Goal: Task Accomplishment & Management: Use online tool/utility

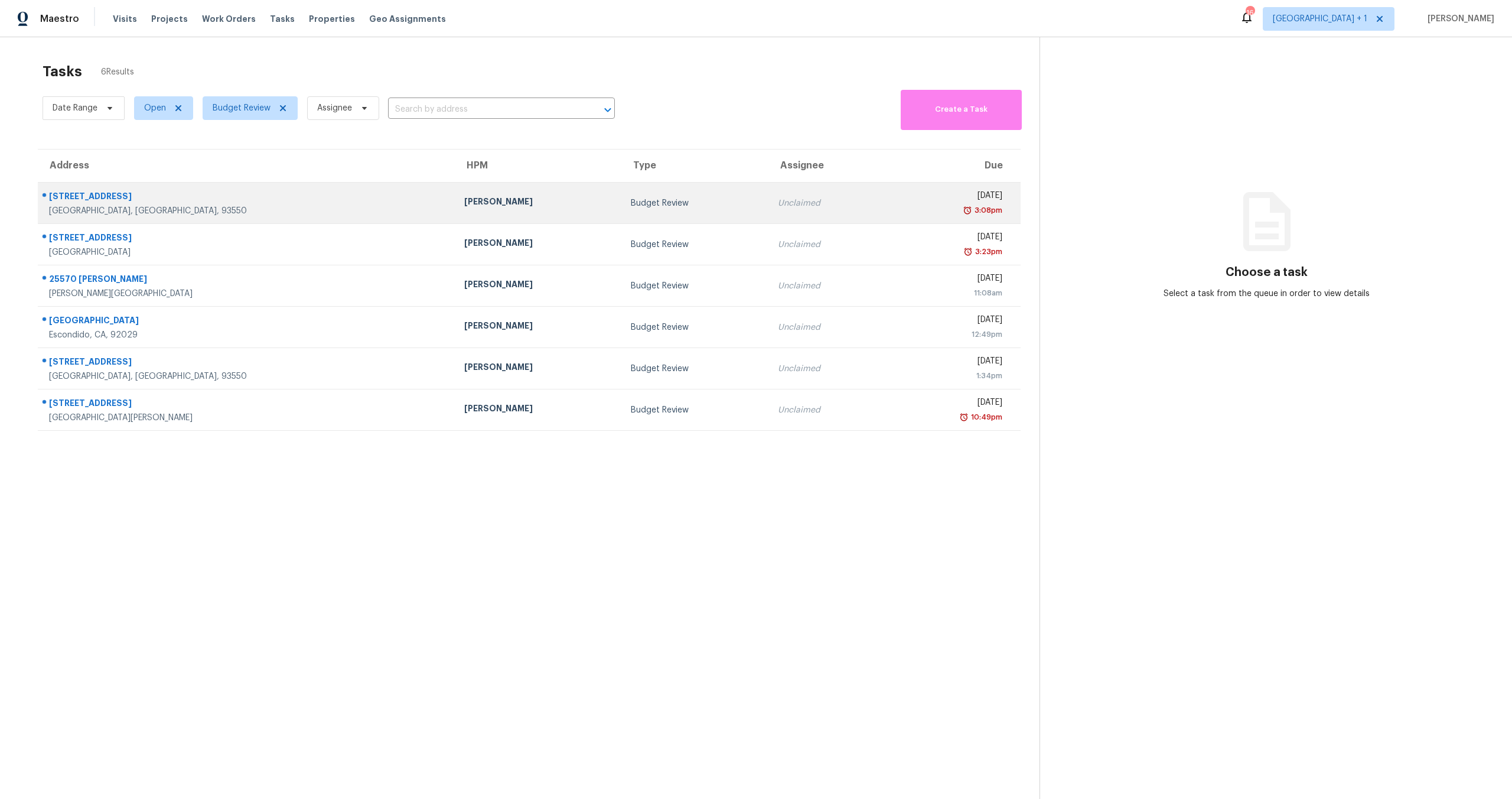
click at [895, 212] on div "3:08pm" at bounding box center [948, 210] width 107 height 12
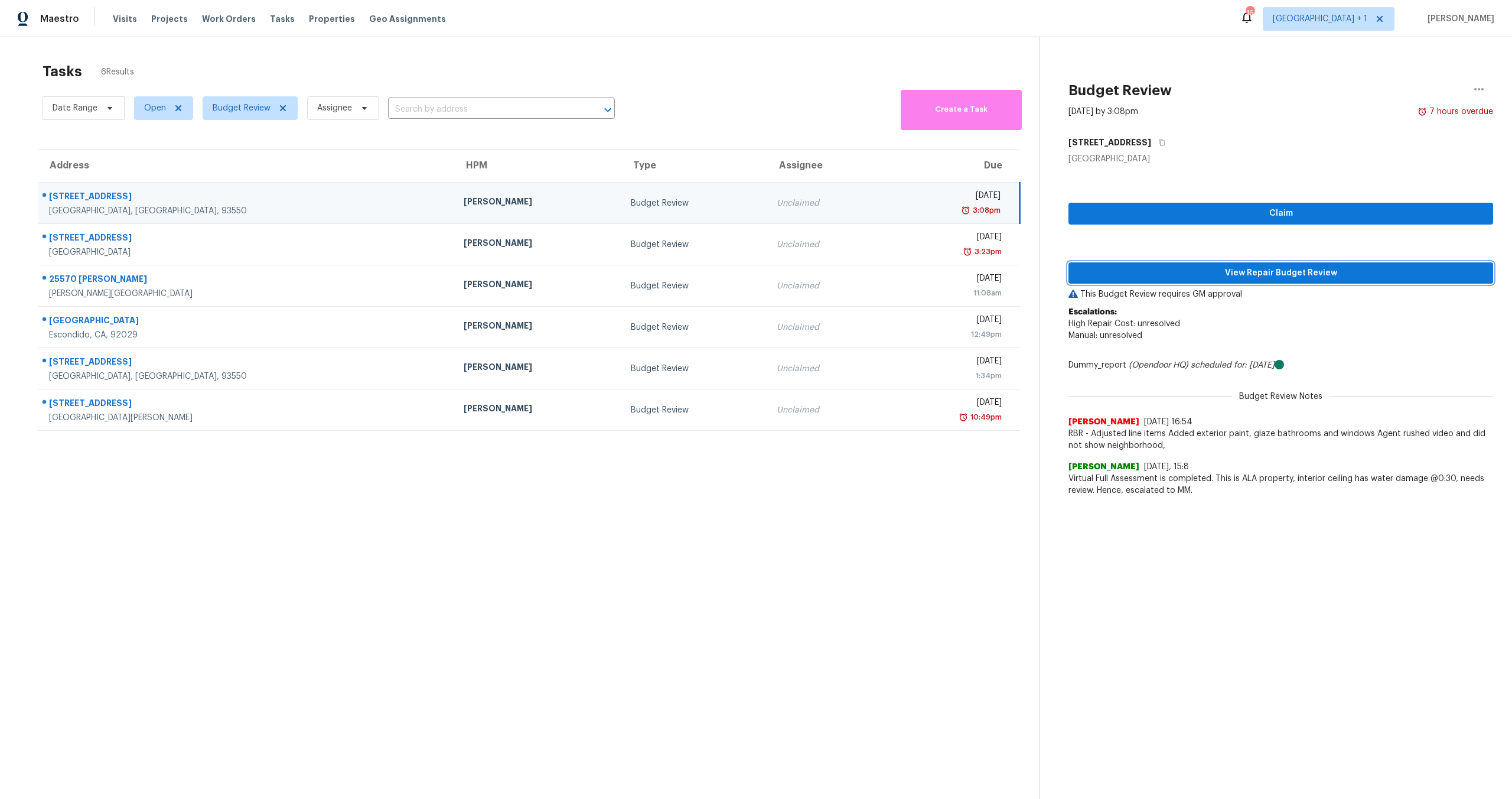
click at [1213, 275] on span "View Repair Budget Review" at bounding box center [1281, 273] width 406 height 15
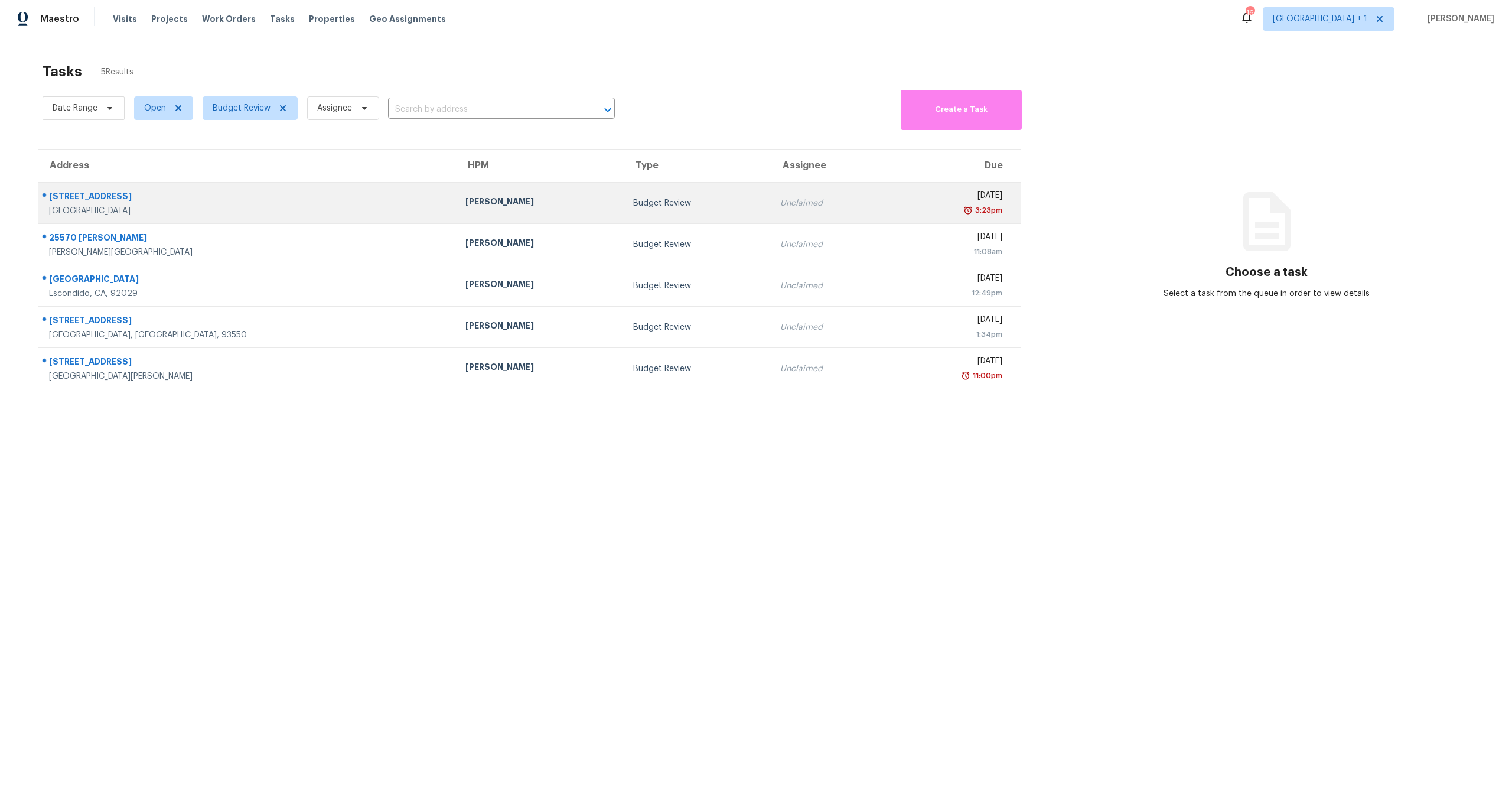
click at [484, 214] on td "[PERSON_NAME]" at bounding box center [540, 203] width 167 height 41
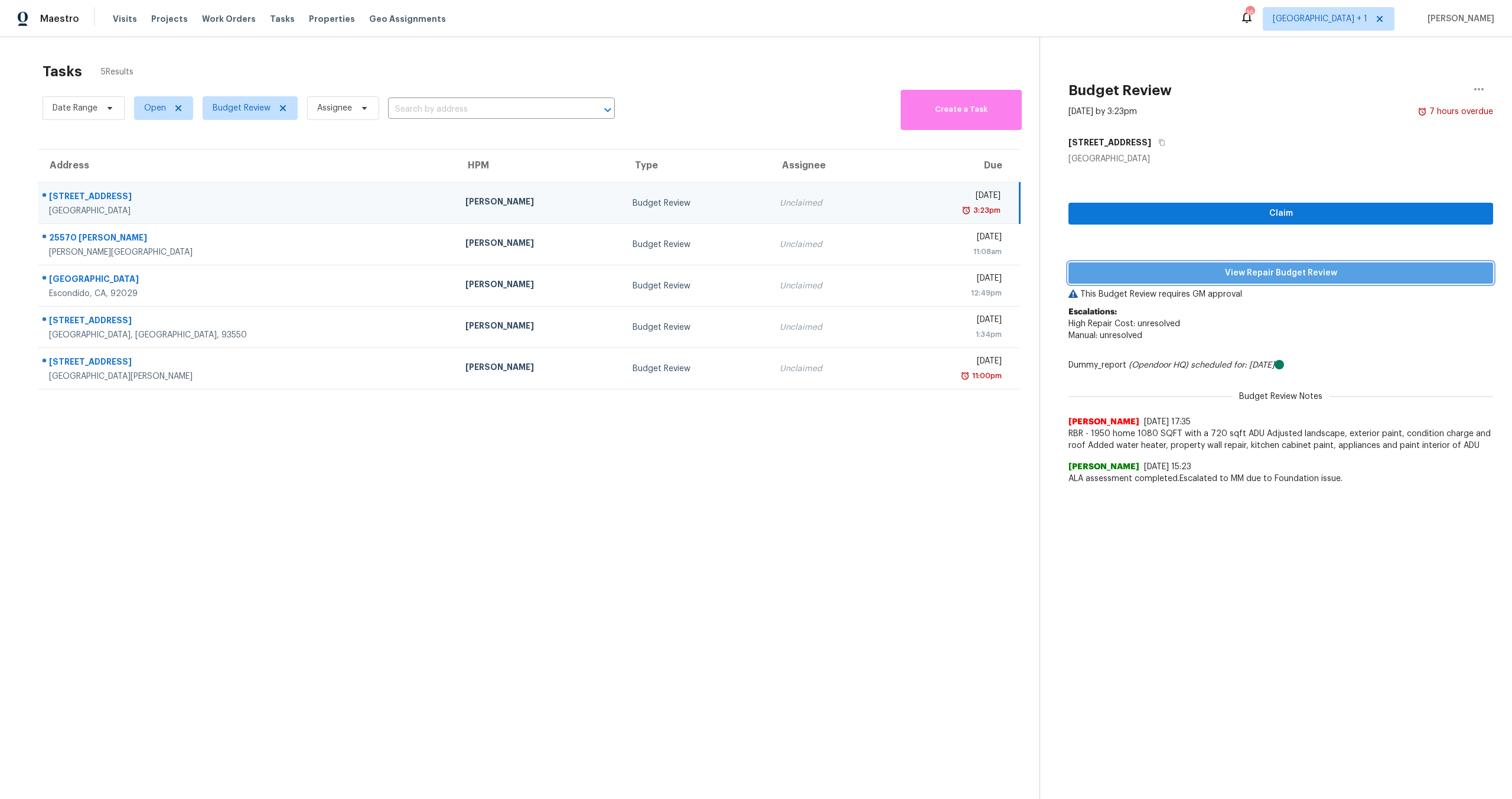
click at [1213, 282] on button "View Repair Budget Review" at bounding box center [1281, 273] width 425 height 22
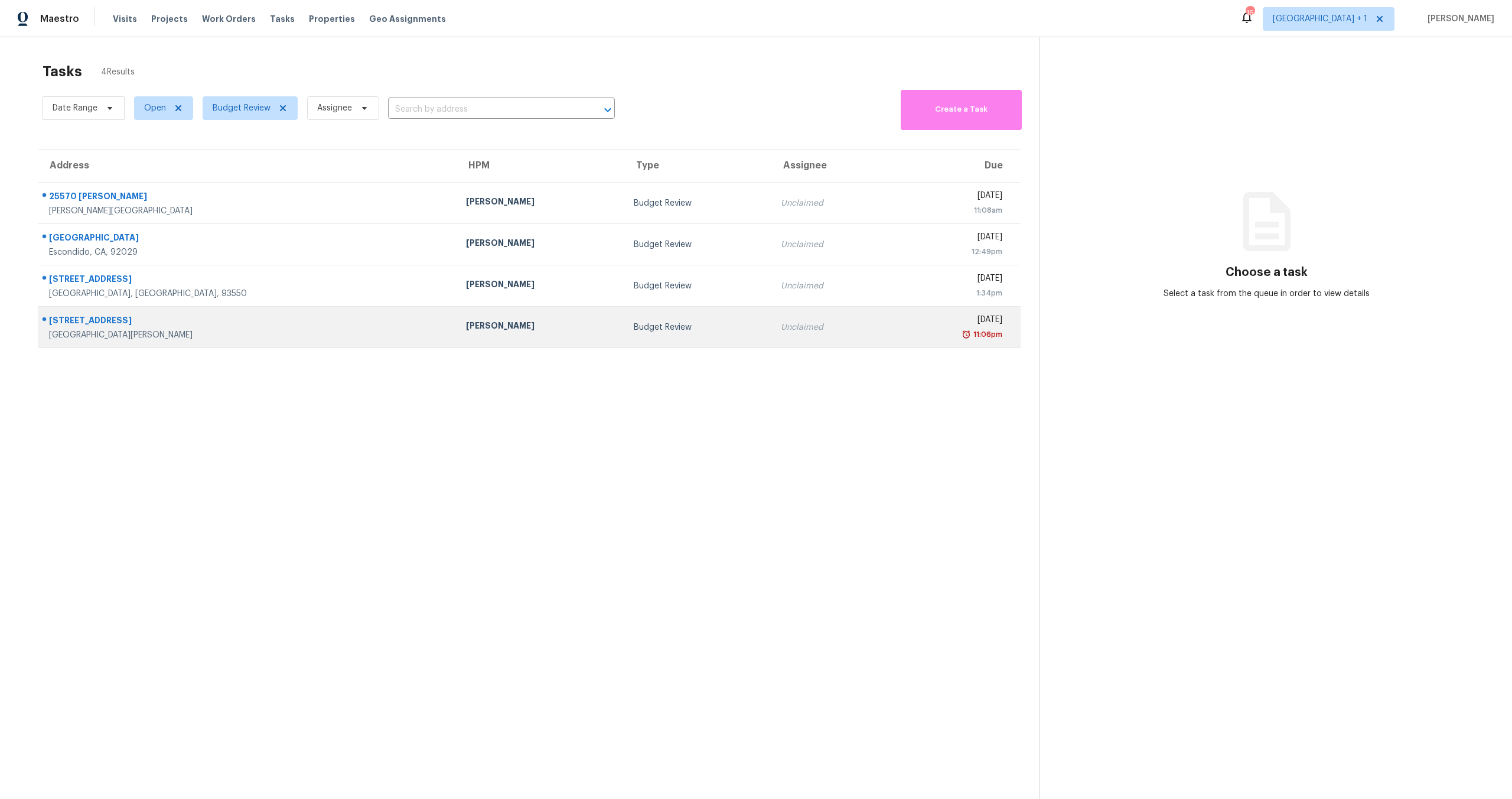
click at [899, 318] on div "[DATE]" at bounding box center [950, 321] width 103 height 15
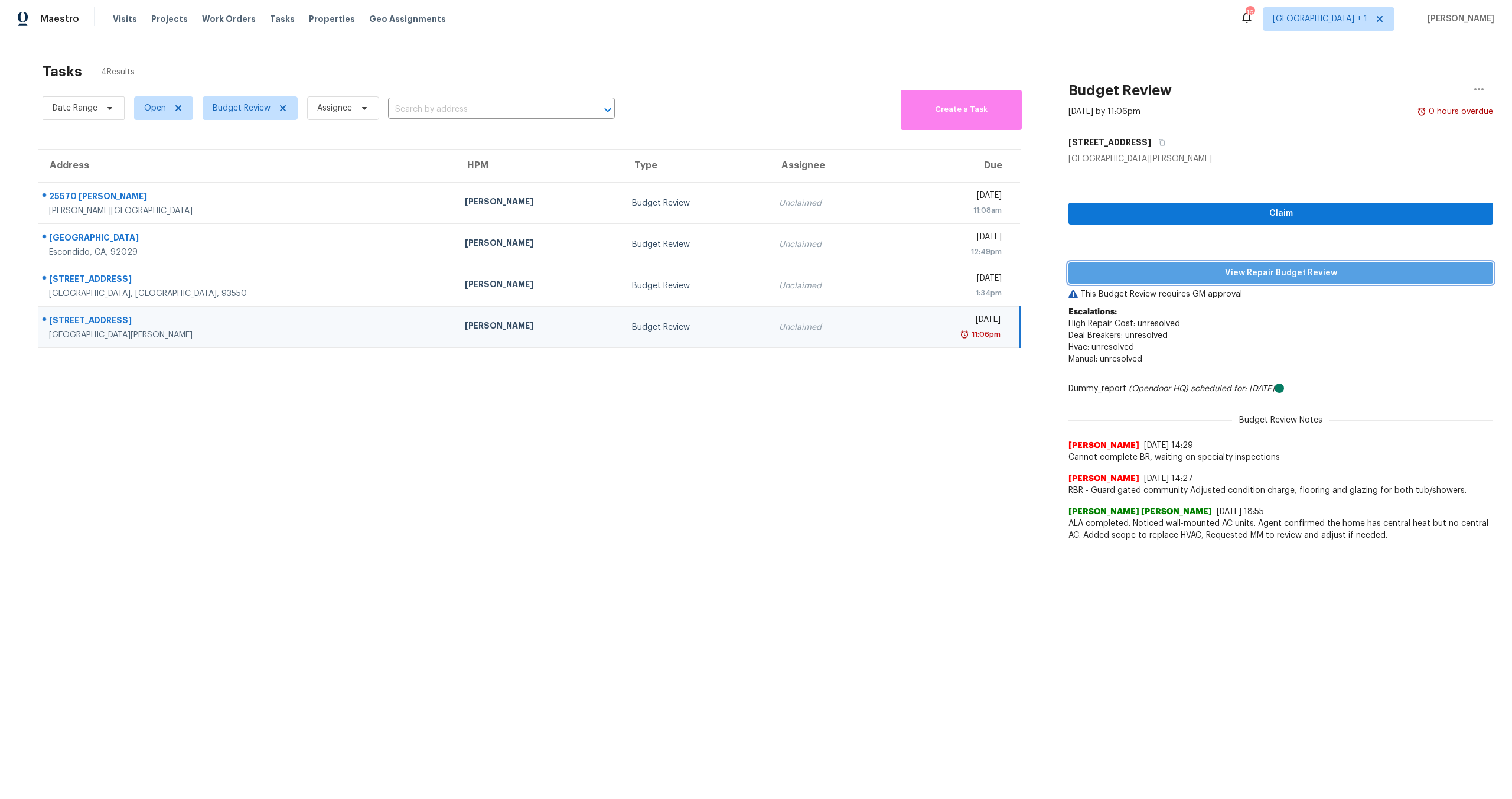
click at [1252, 266] on span "View Repair Budget Review" at bounding box center [1281, 273] width 406 height 15
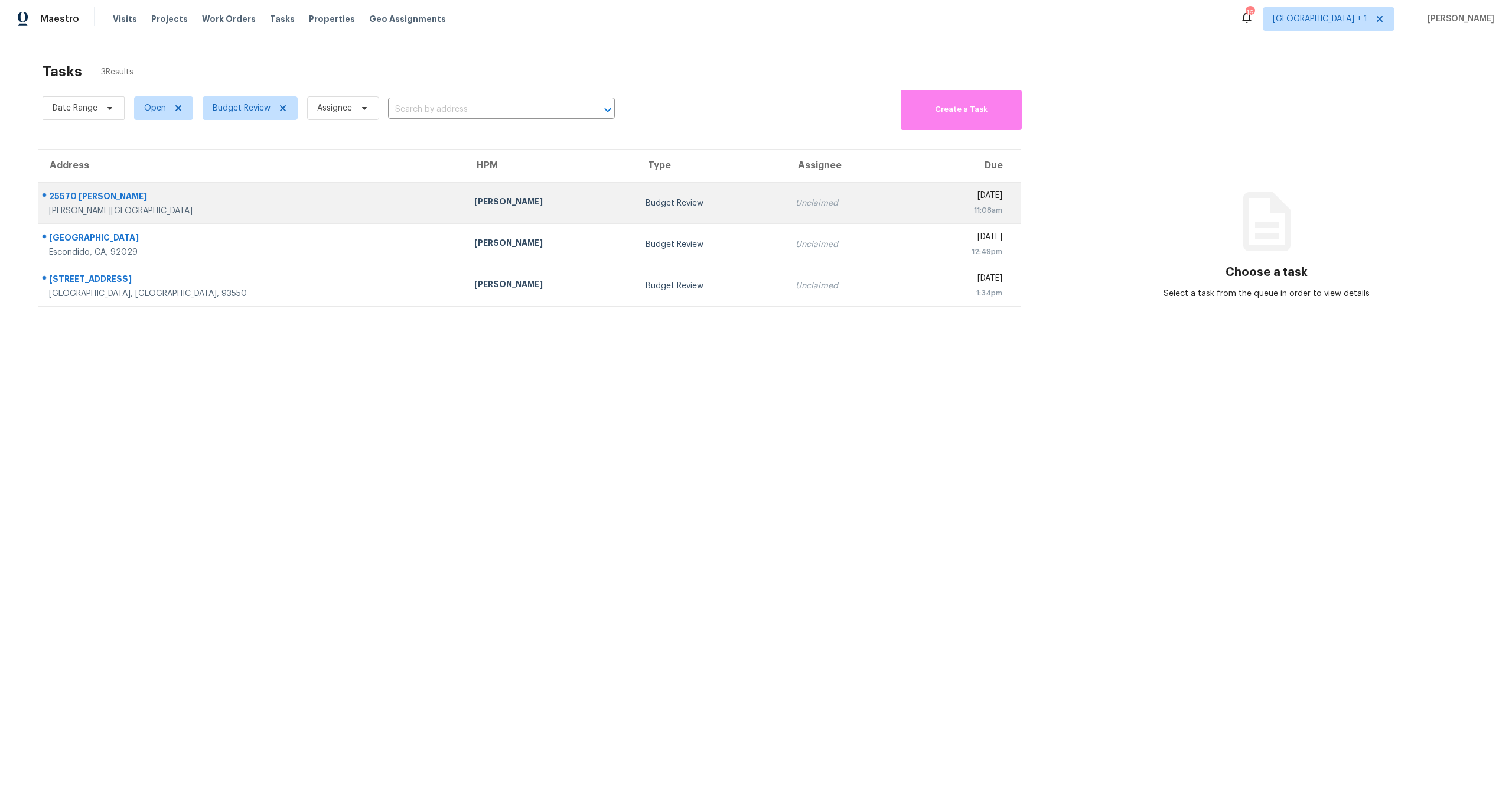
click at [646, 208] on div "Budget Review" at bounding box center [711, 203] width 131 height 12
